Goal: Task Accomplishment & Management: Manage account settings

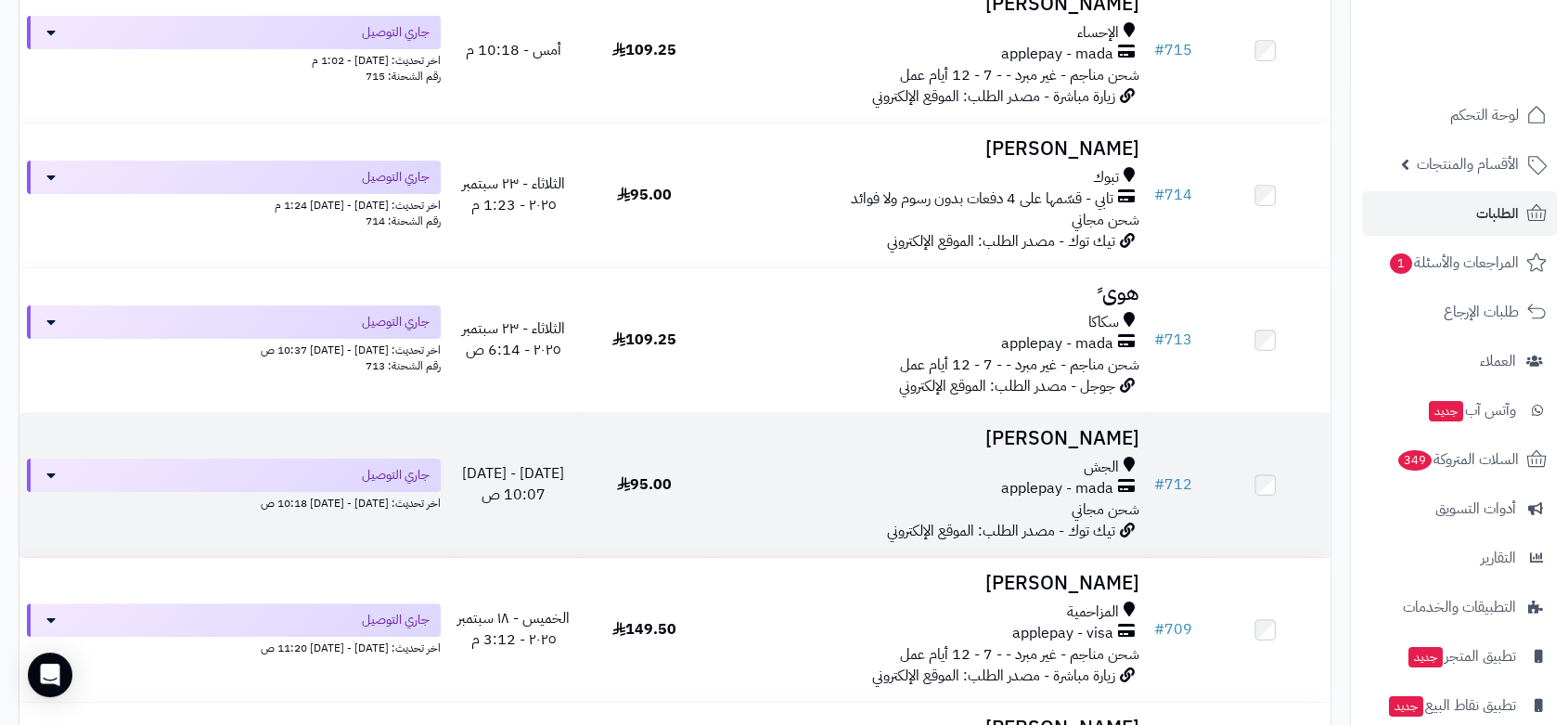
scroll to position [309, 0]
click at [1183, 441] on td "# 712" at bounding box center [1172, 483] width 53 height 143
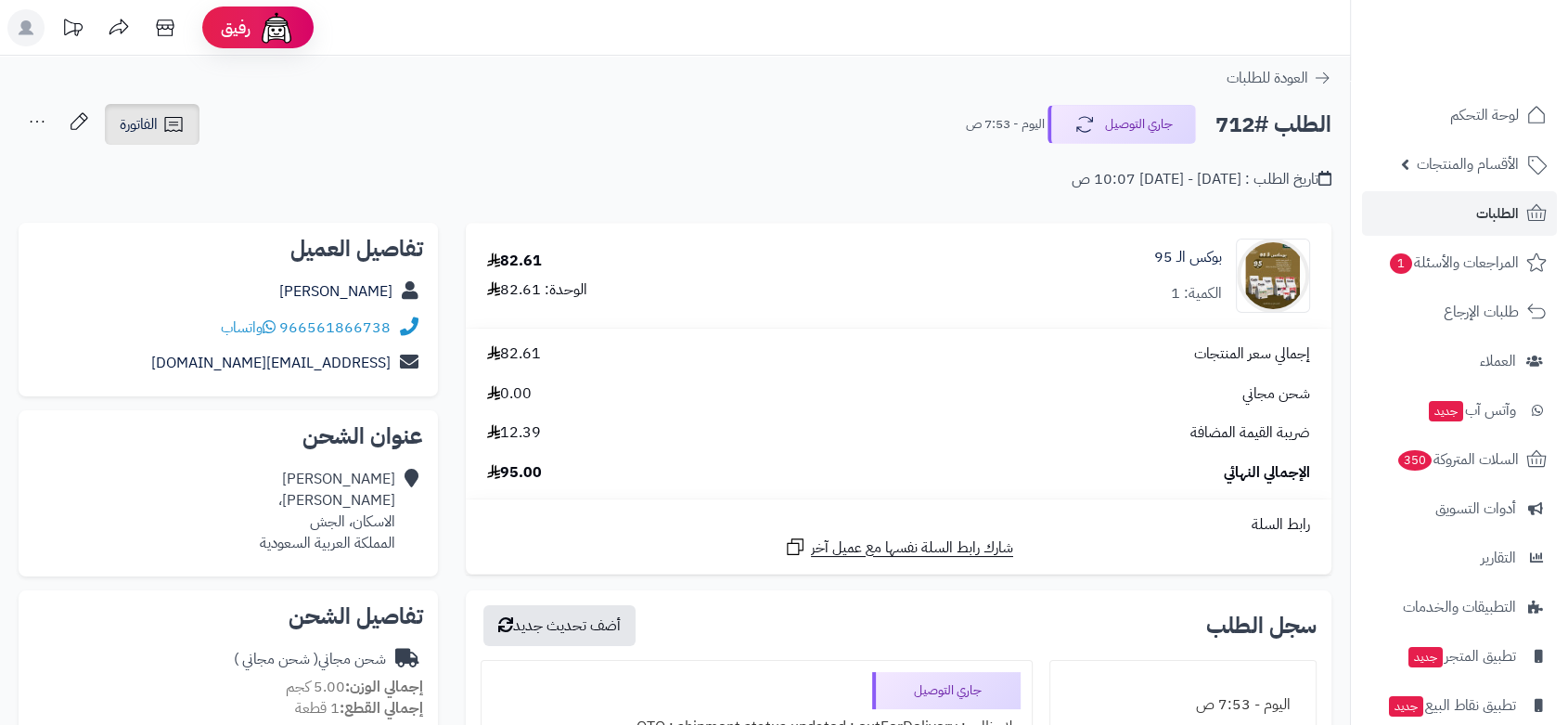
click at [159, 131] on link "الفاتورة" at bounding box center [152, 124] width 94 height 40
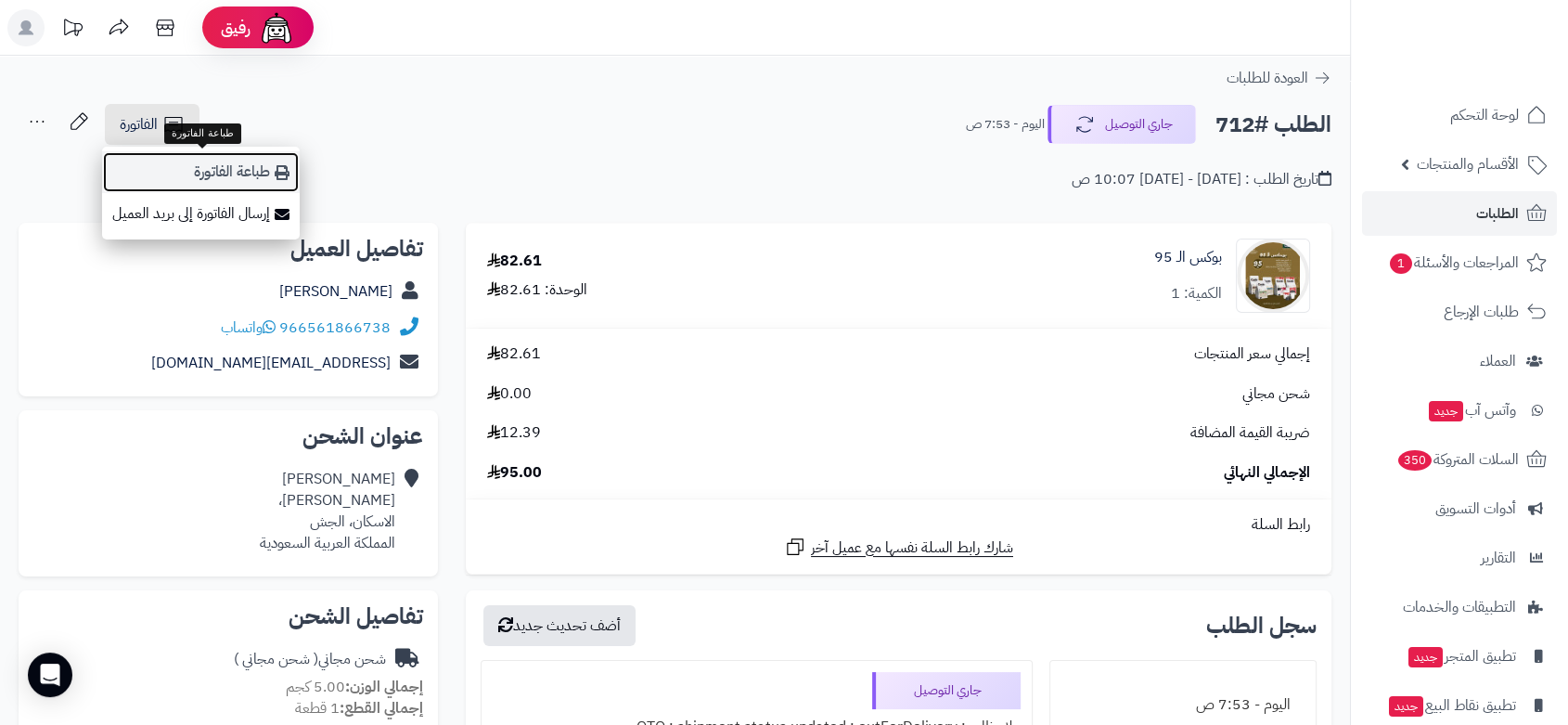
click at [230, 179] on link "طباعة الفاتورة" at bounding box center [200, 171] width 197 height 41
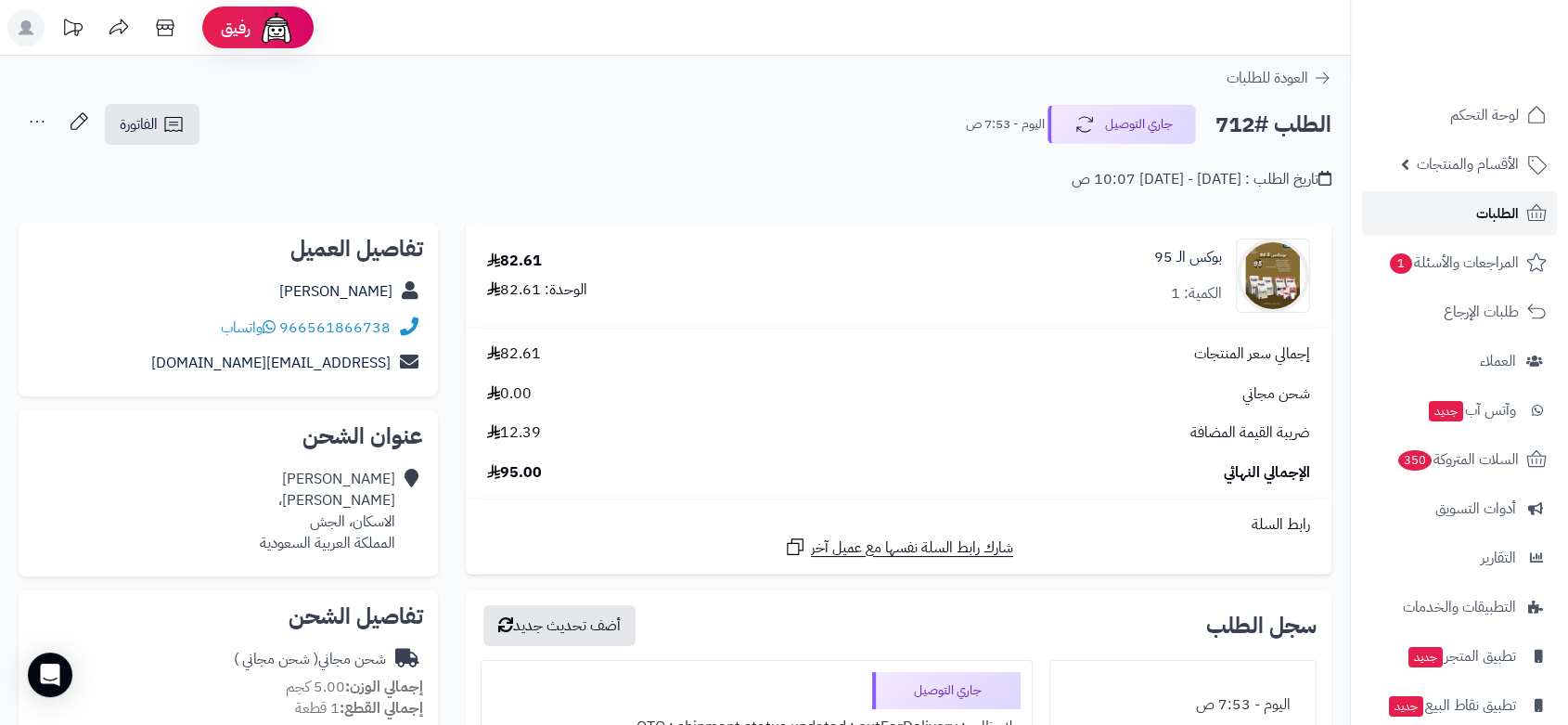
click at [1508, 215] on span "الطلبات" at bounding box center [1497, 213] width 42 height 26
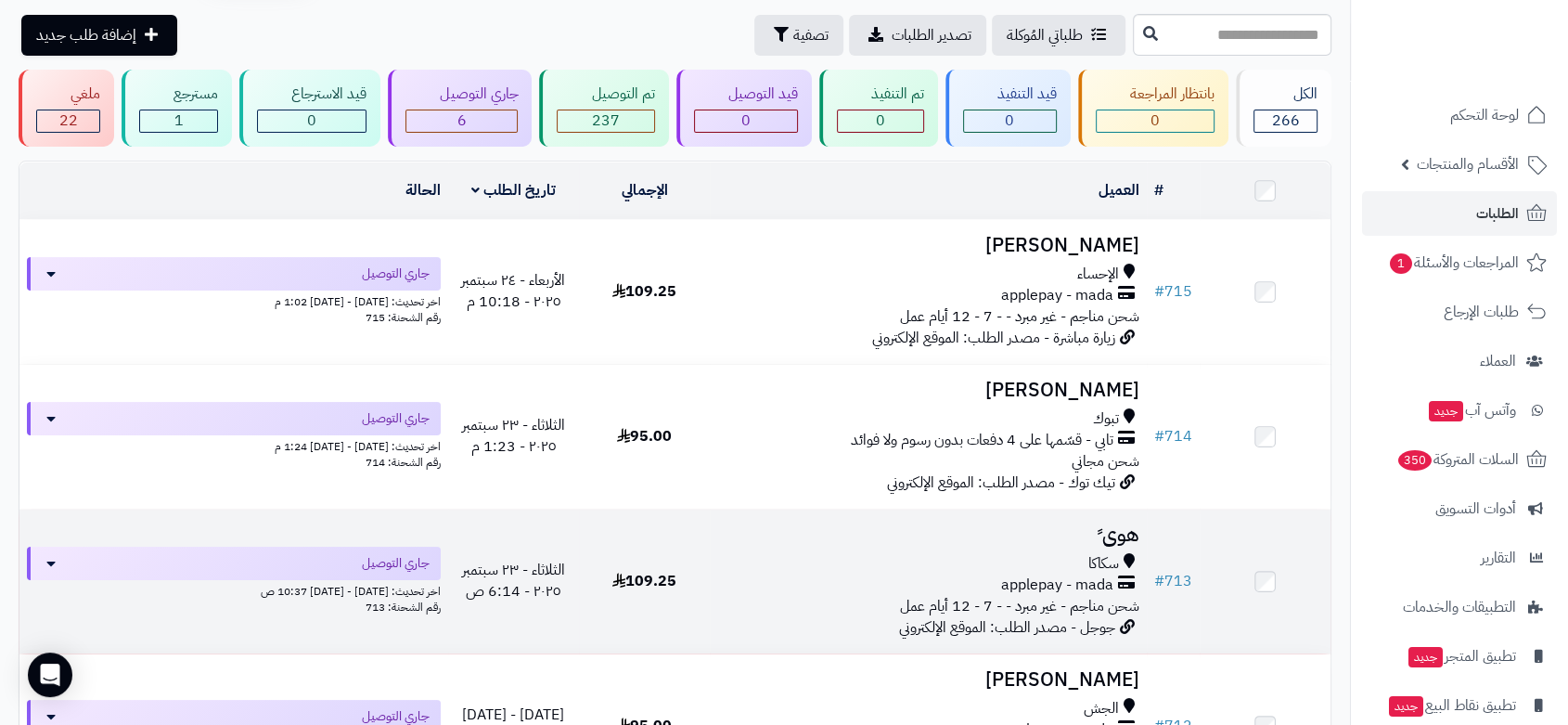
scroll to position [103, 0]
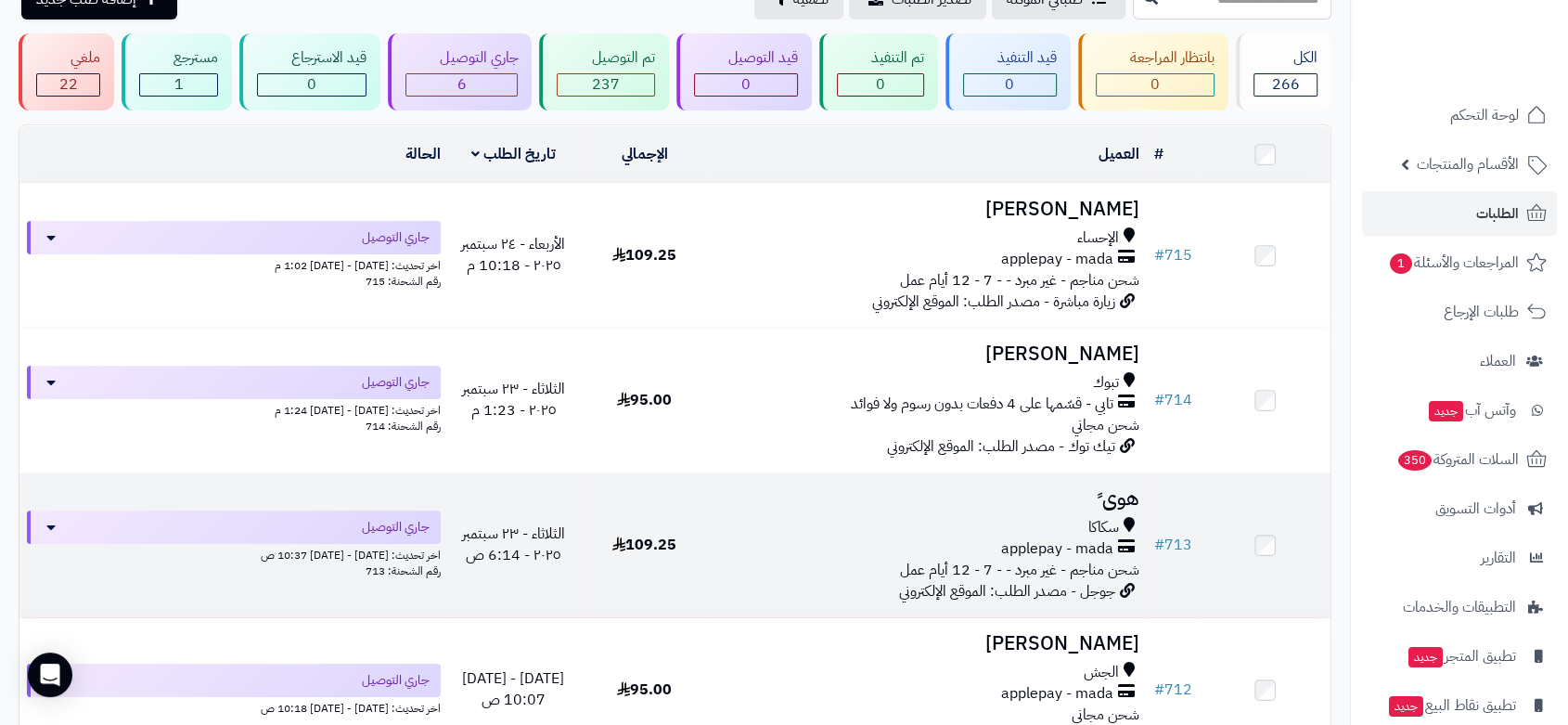
click at [887, 541] on div "applepay - mada" at bounding box center [928, 549] width 423 height 21
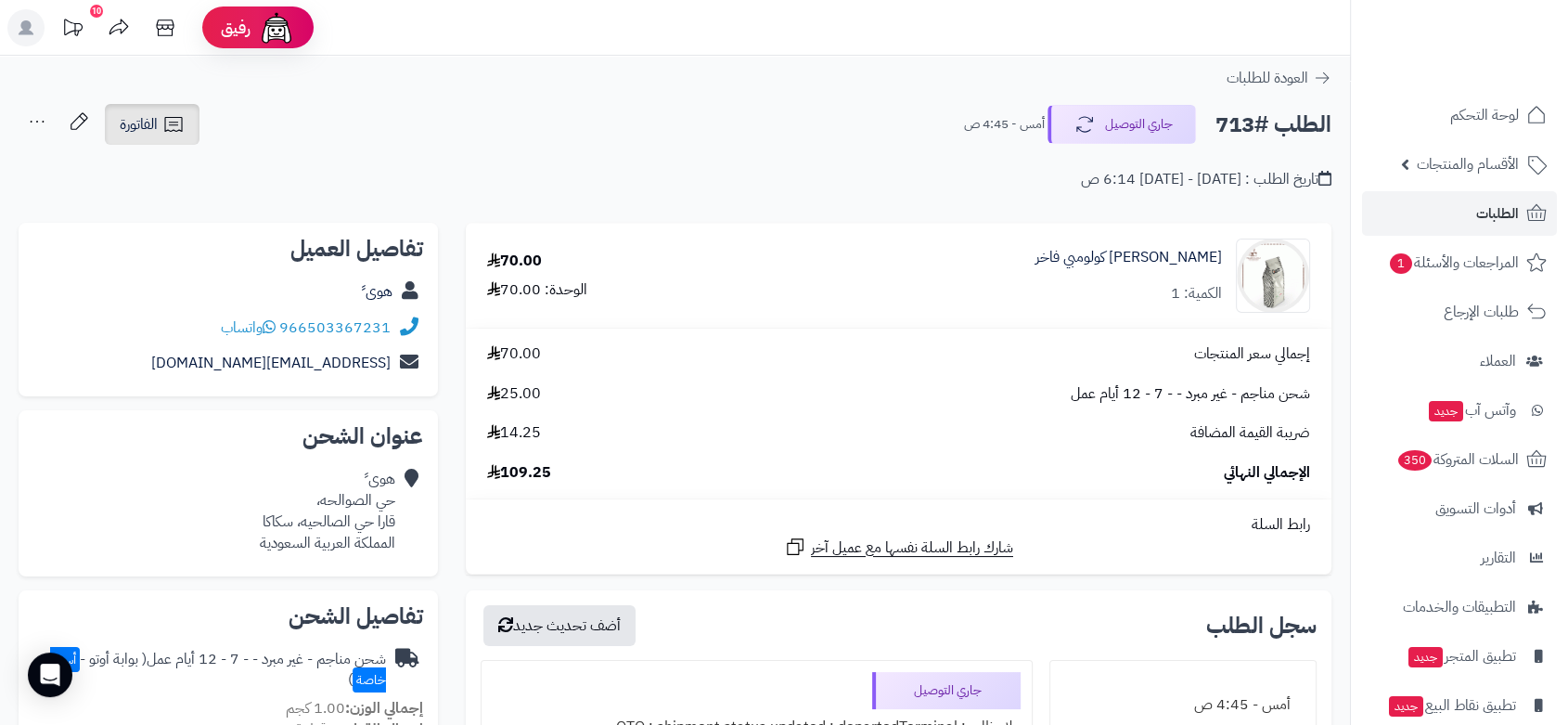
click at [171, 126] on icon at bounding box center [173, 124] width 22 height 22
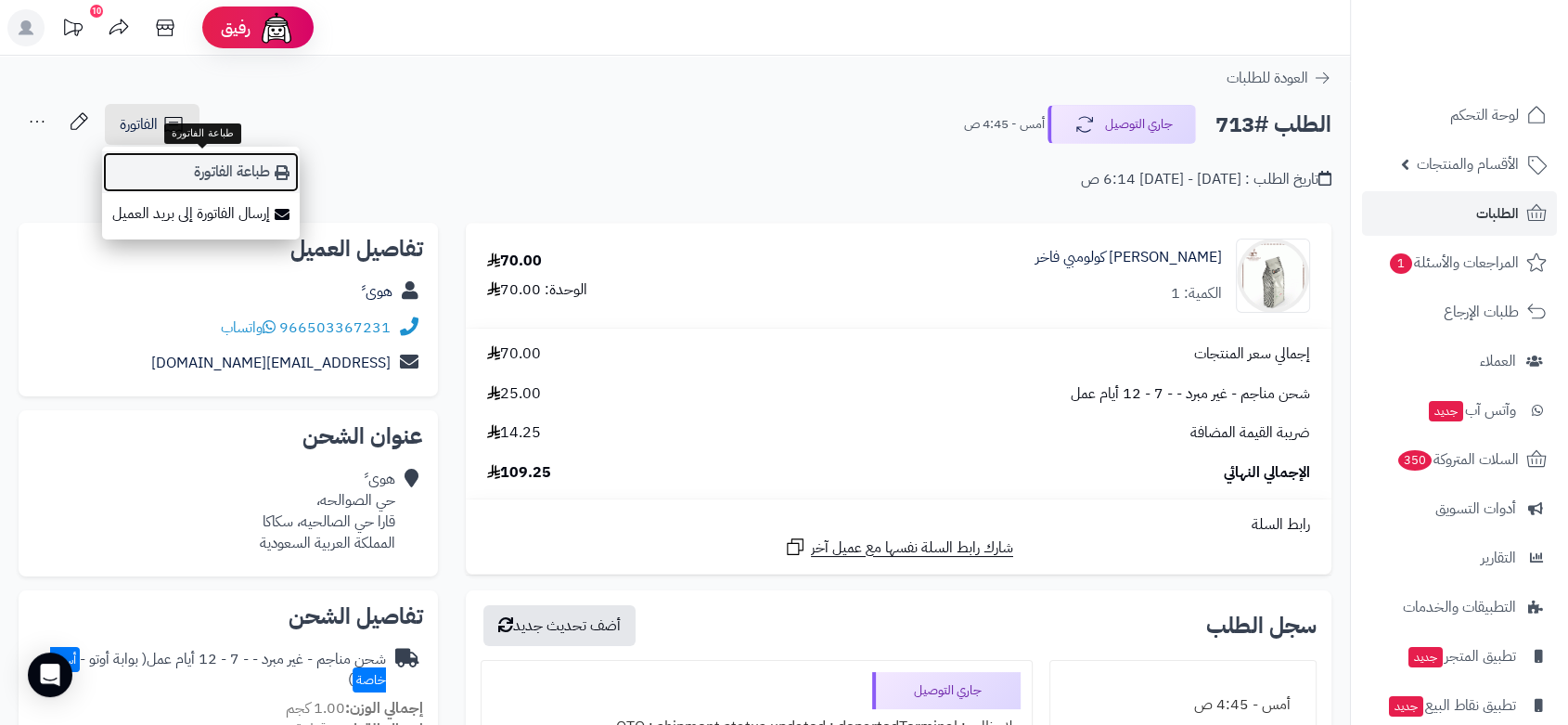
click at [217, 174] on link "طباعة الفاتورة" at bounding box center [200, 171] width 197 height 41
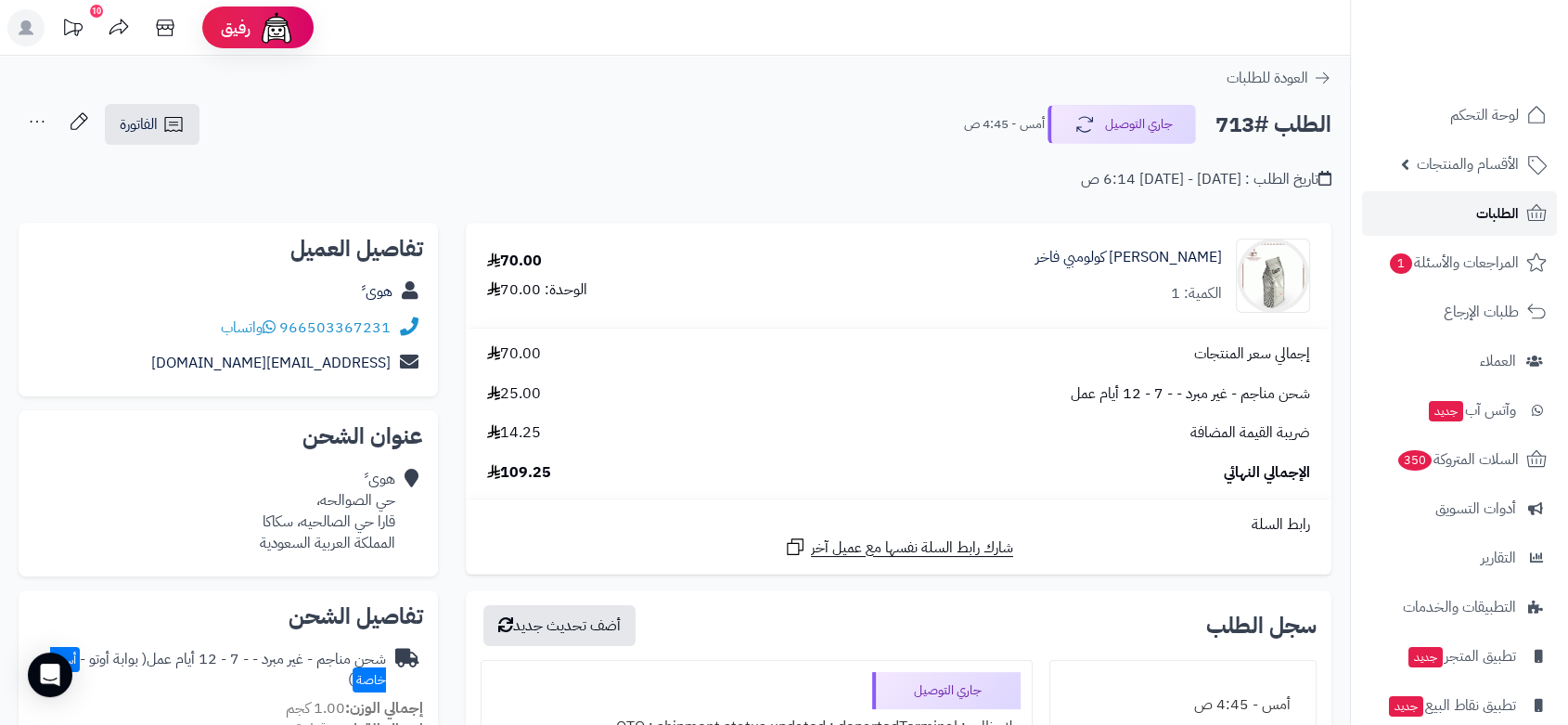
click at [1500, 213] on span "الطلبات" at bounding box center [1497, 213] width 42 height 26
